Goal: Information Seeking & Learning: Learn about a topic

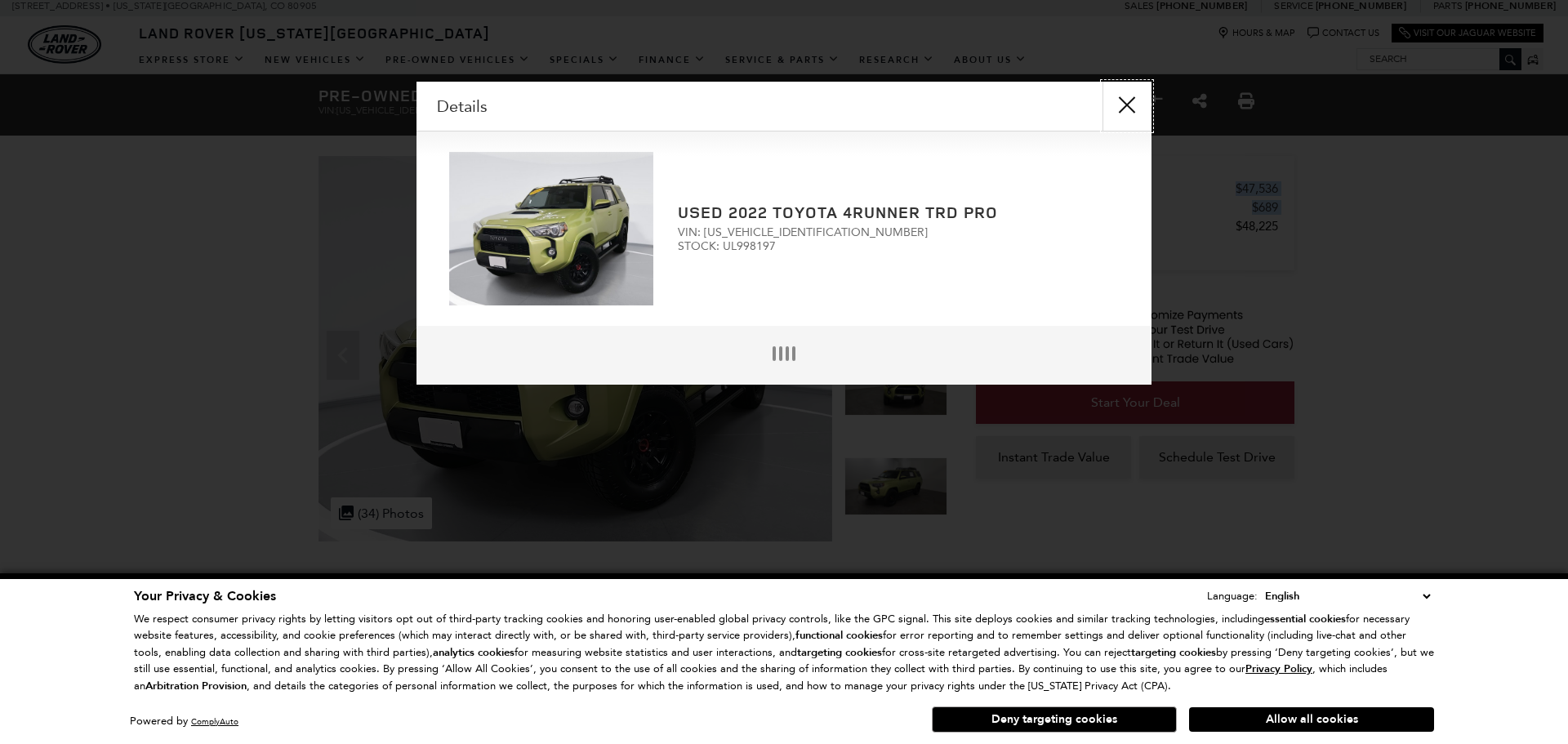
click at [1143, 115] on button "close" at bounding box center [1127, 106] width 49 height 49
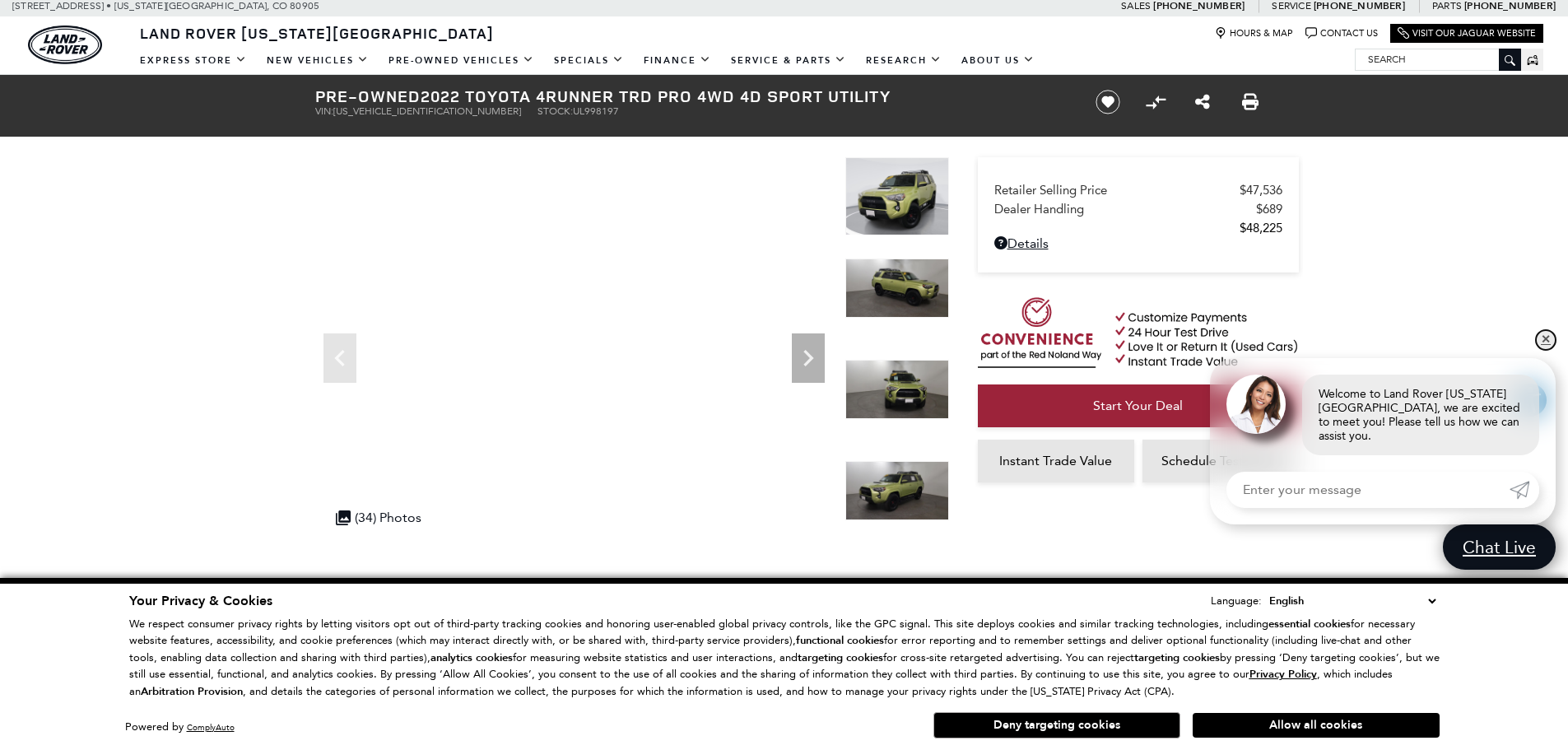
click at [1548, 350] on link "✕" at bounding box center [1546, 339] width 20 height 20
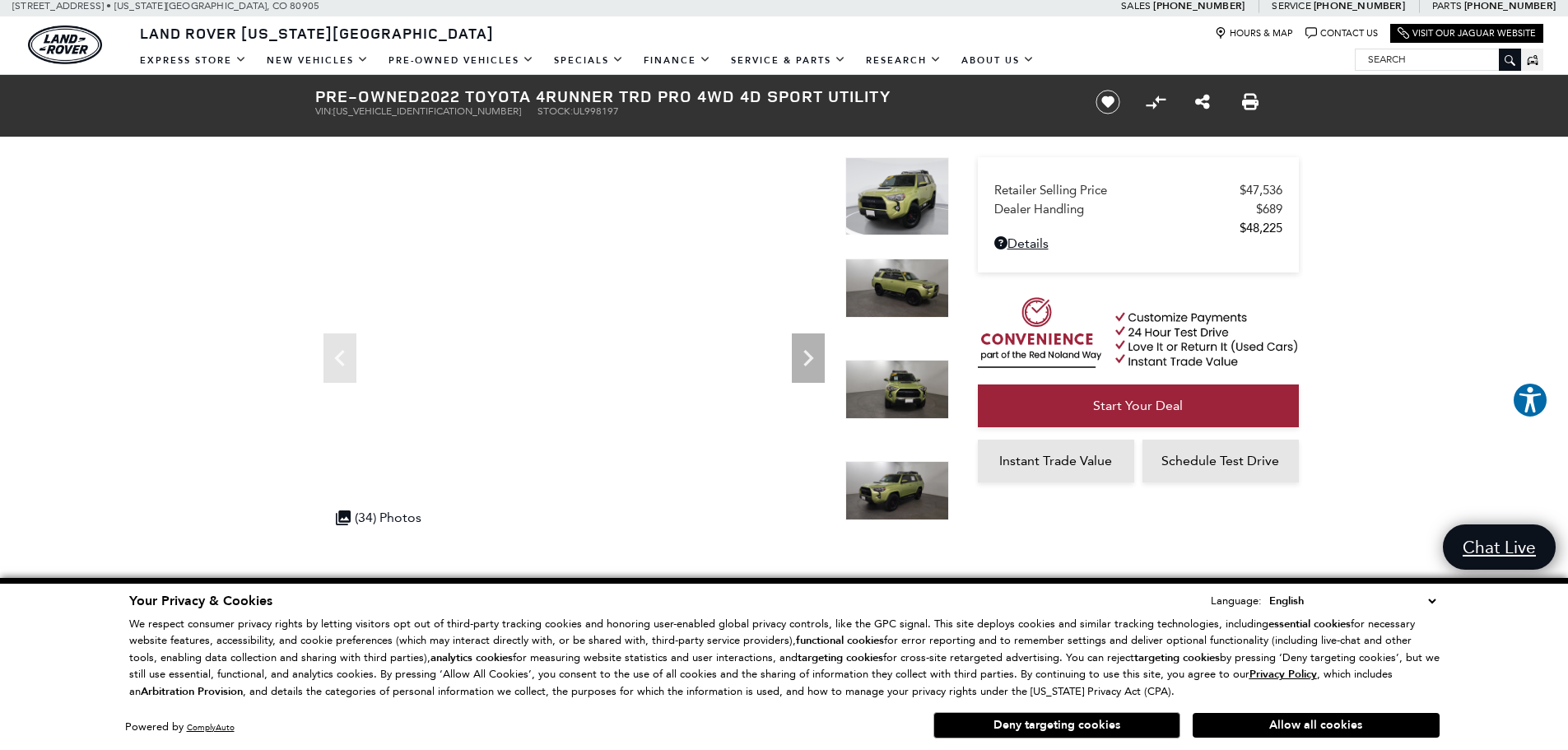
click at [887, 301] on img at bounding box center [897, 288] width 104 height 59
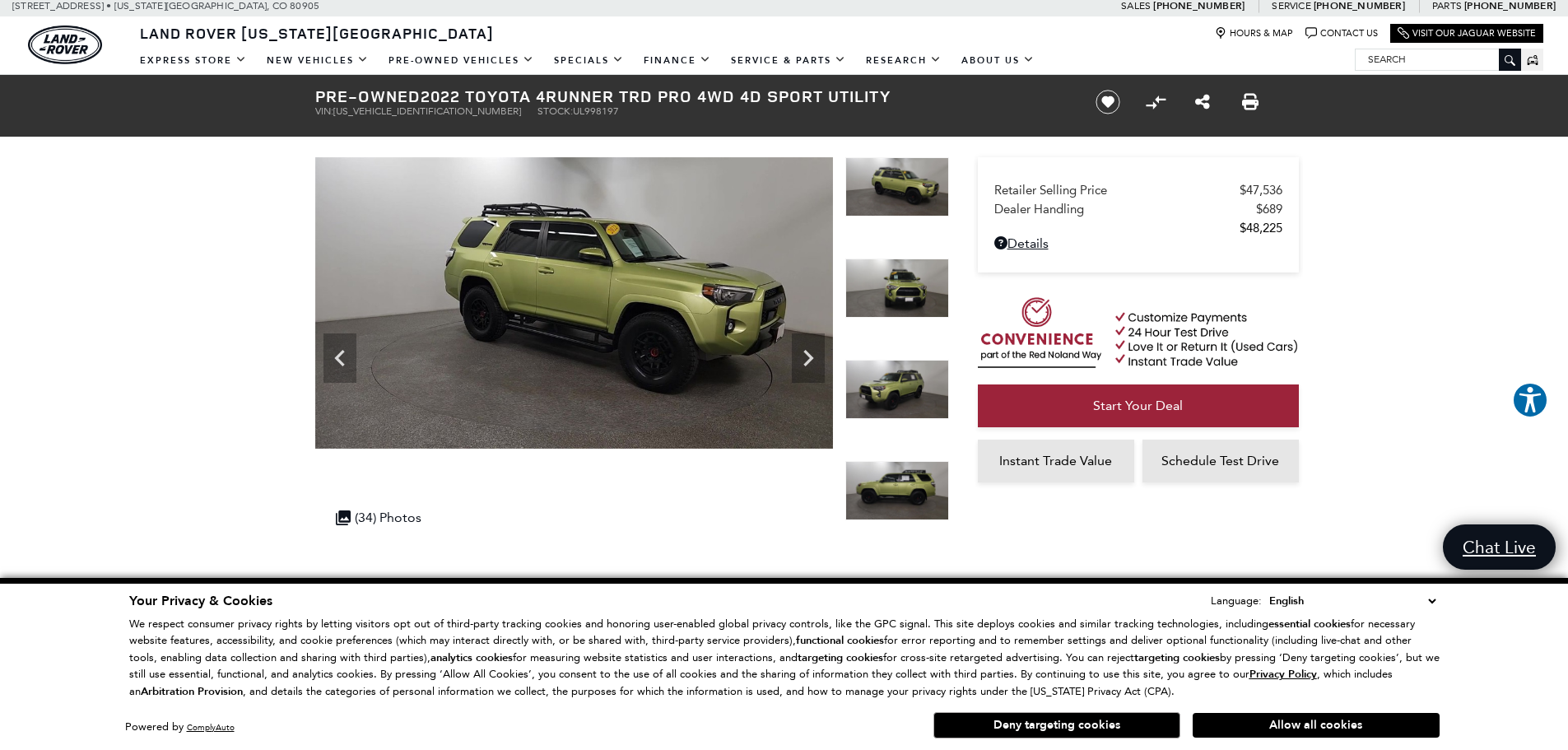
click at [904, 374] on img at bounding box center [897, 389] width 104 height 59
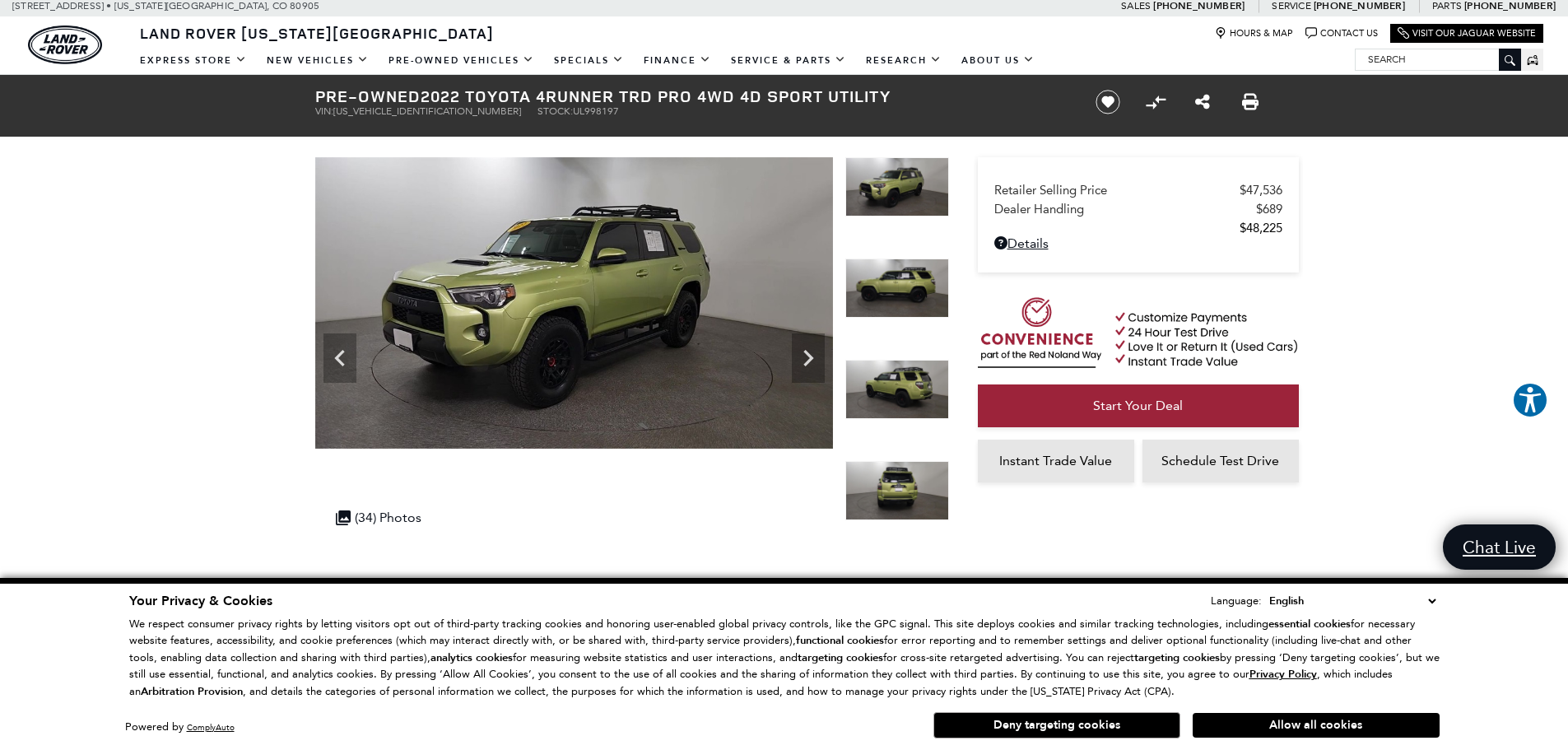
click at [903, 466] on img at bounding box center [897, 490] width 104 height 59
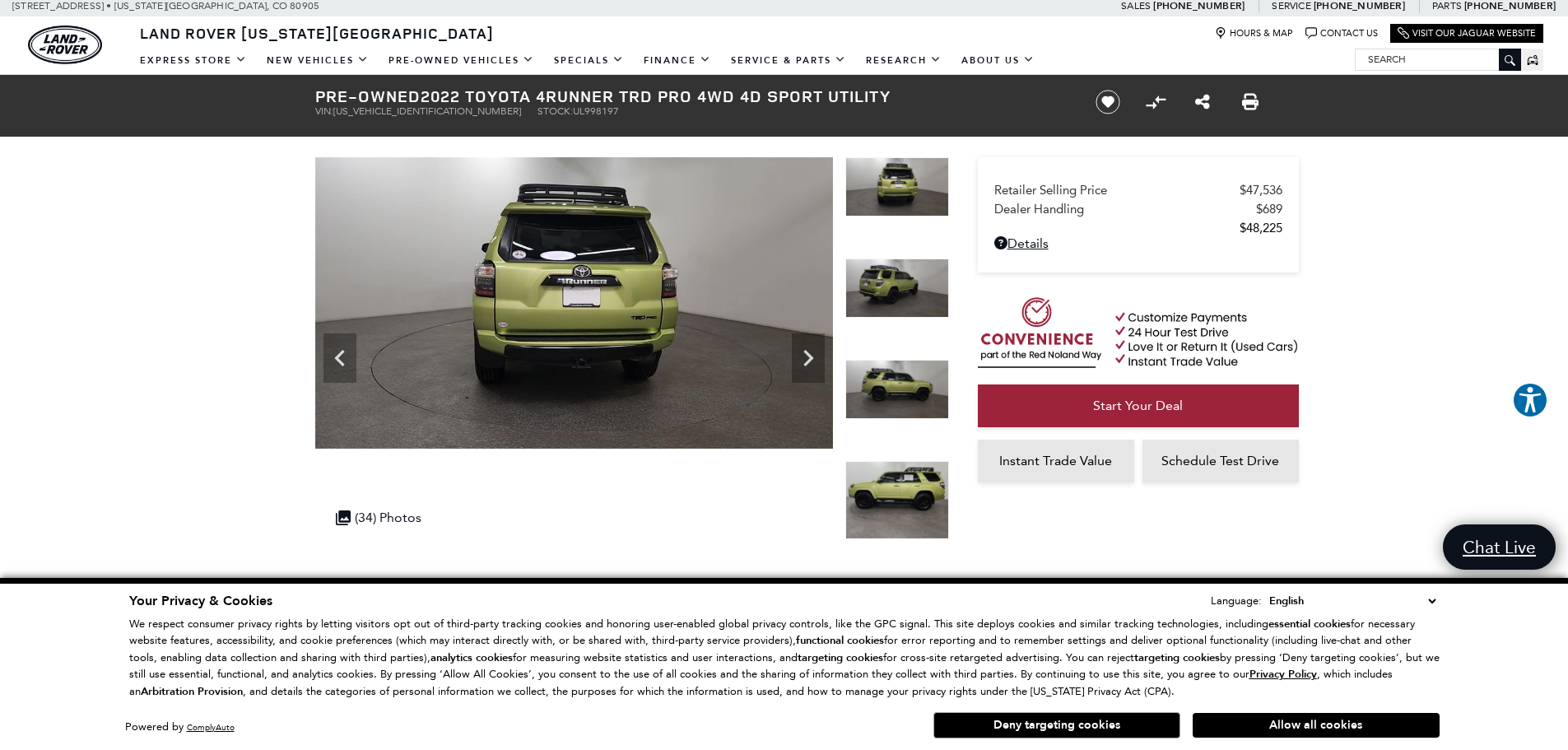
click at [917, 308] on img at bounding box center [897, 288] width 104 height 59
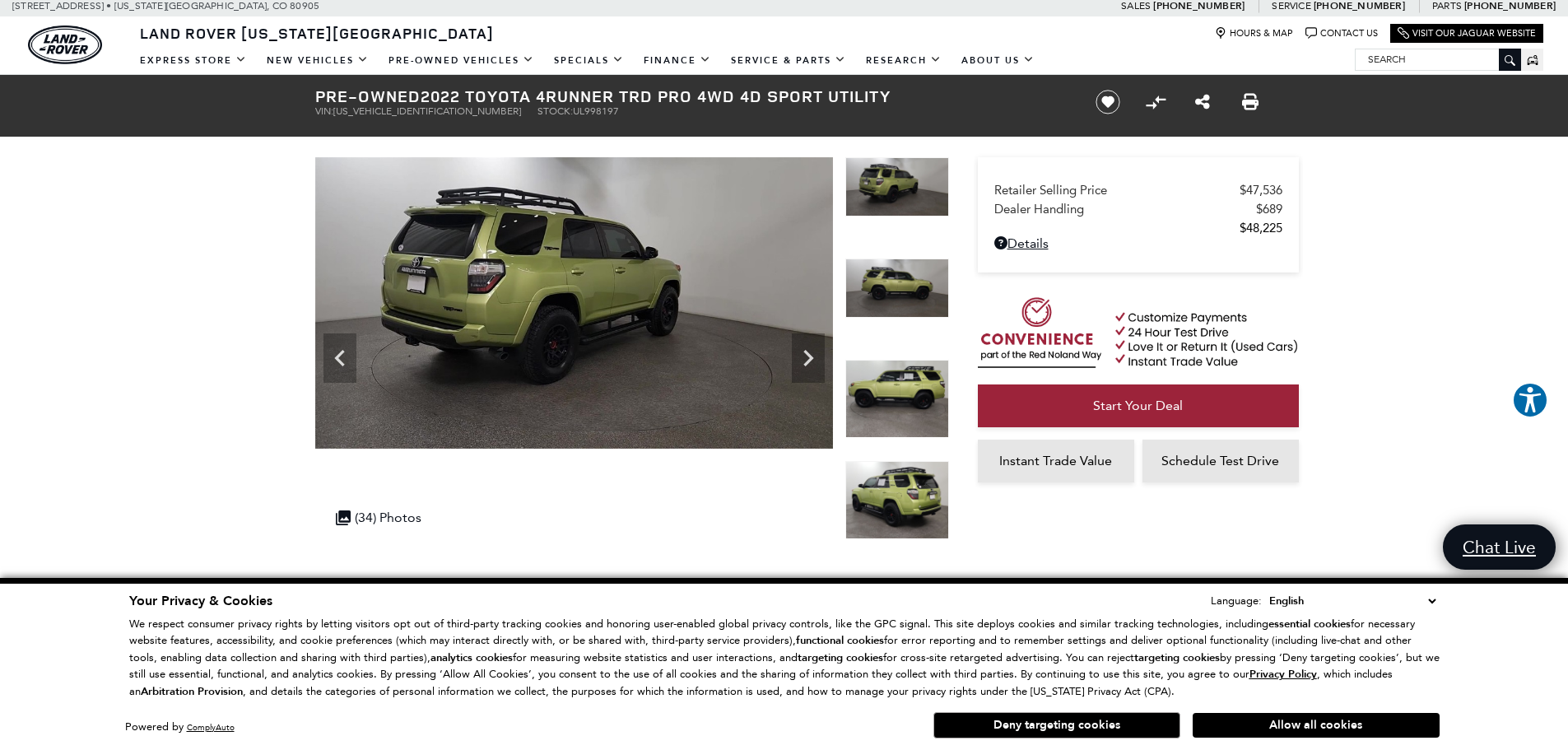
click at [898, 372] on img at bounding box center [897, 398] width 104 height 78
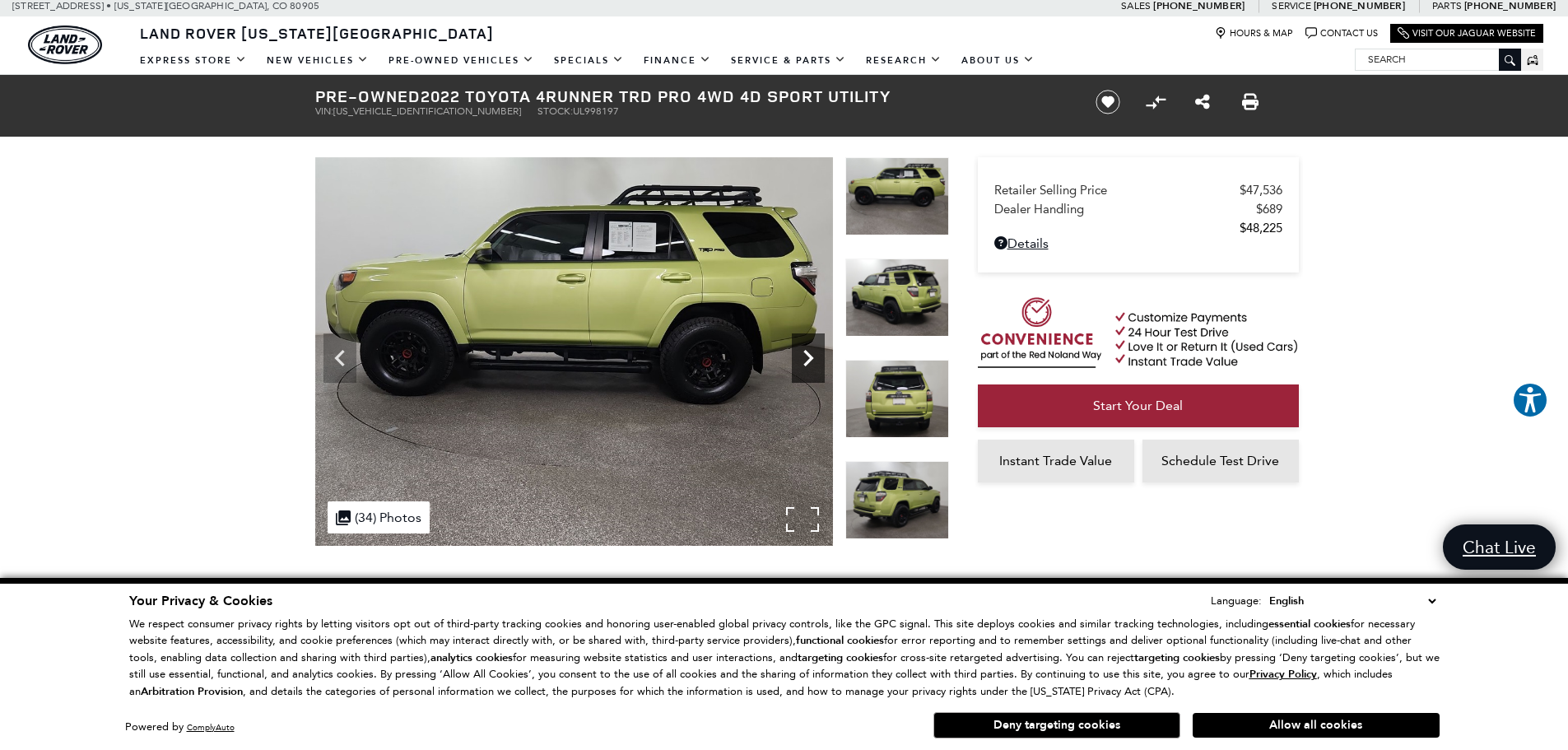
click at [809, 350] on icon "Next" at bounding box center [808, 357] width 33 height 33
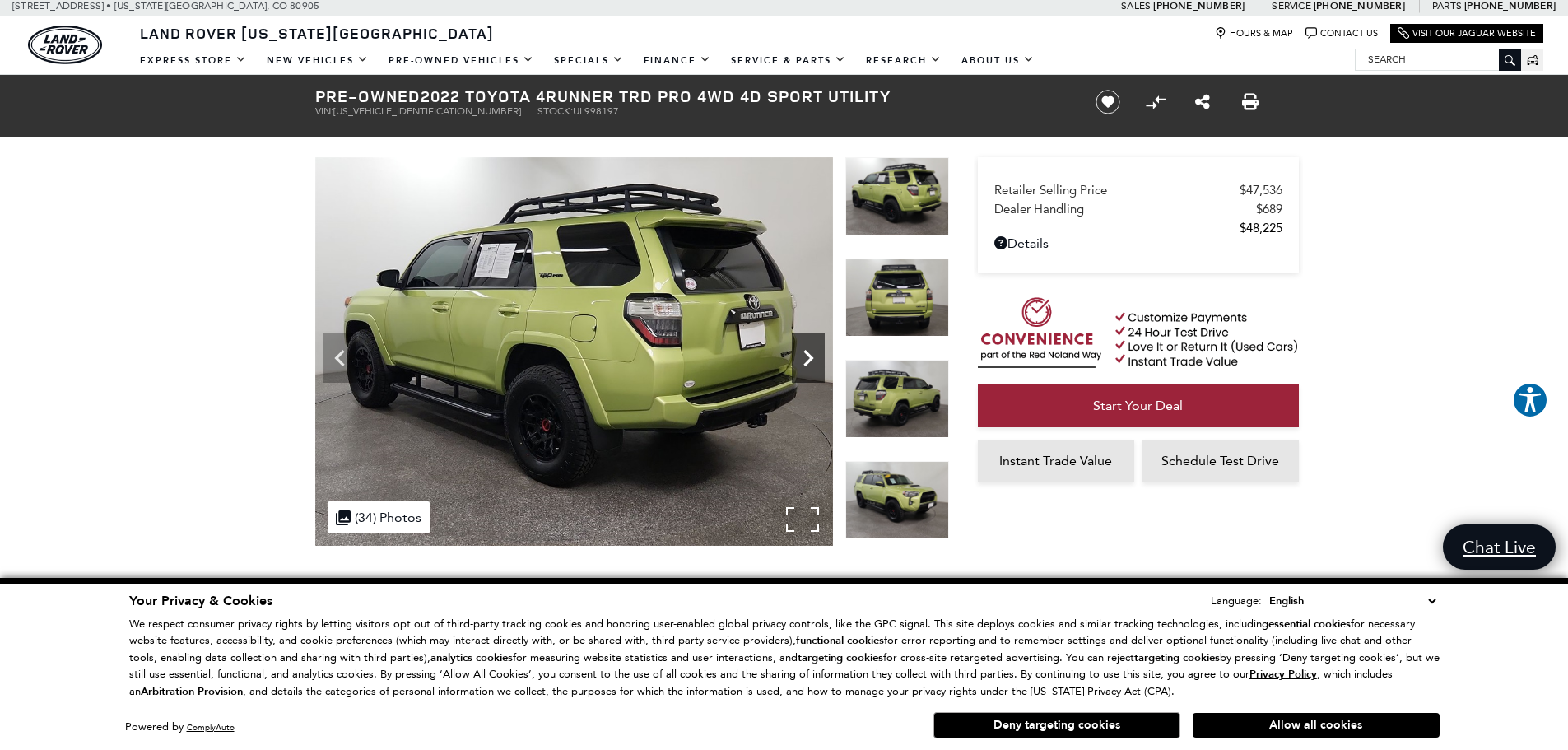
click at [809, 350] on icon "Next" at bounding box center [808, 357] width 33 height 33
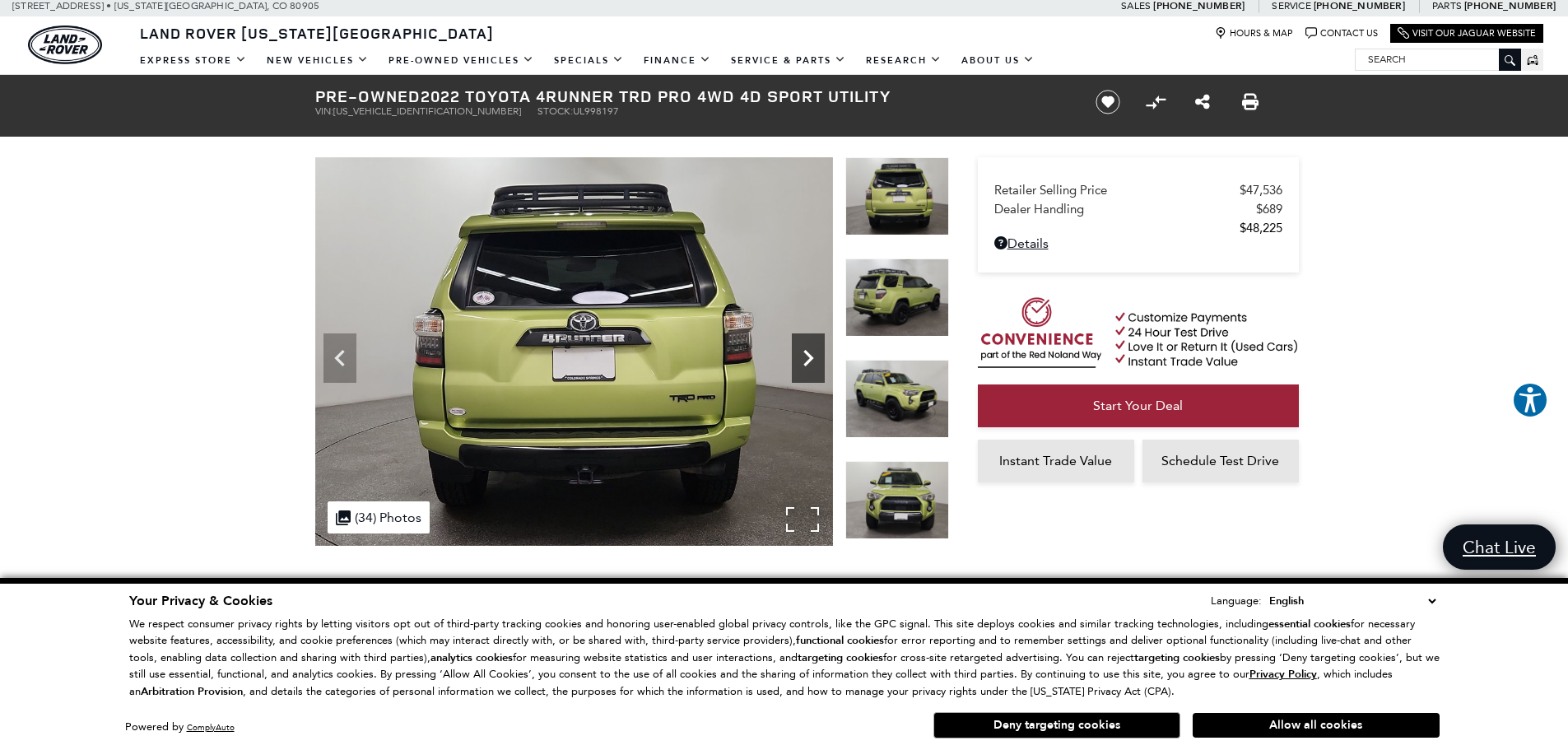
click at [809, 350] on icon "Next" at bounding box center [808, 357] width 33 height 33
